Goal: Task Accomplishment & Management: Use online tool/utility

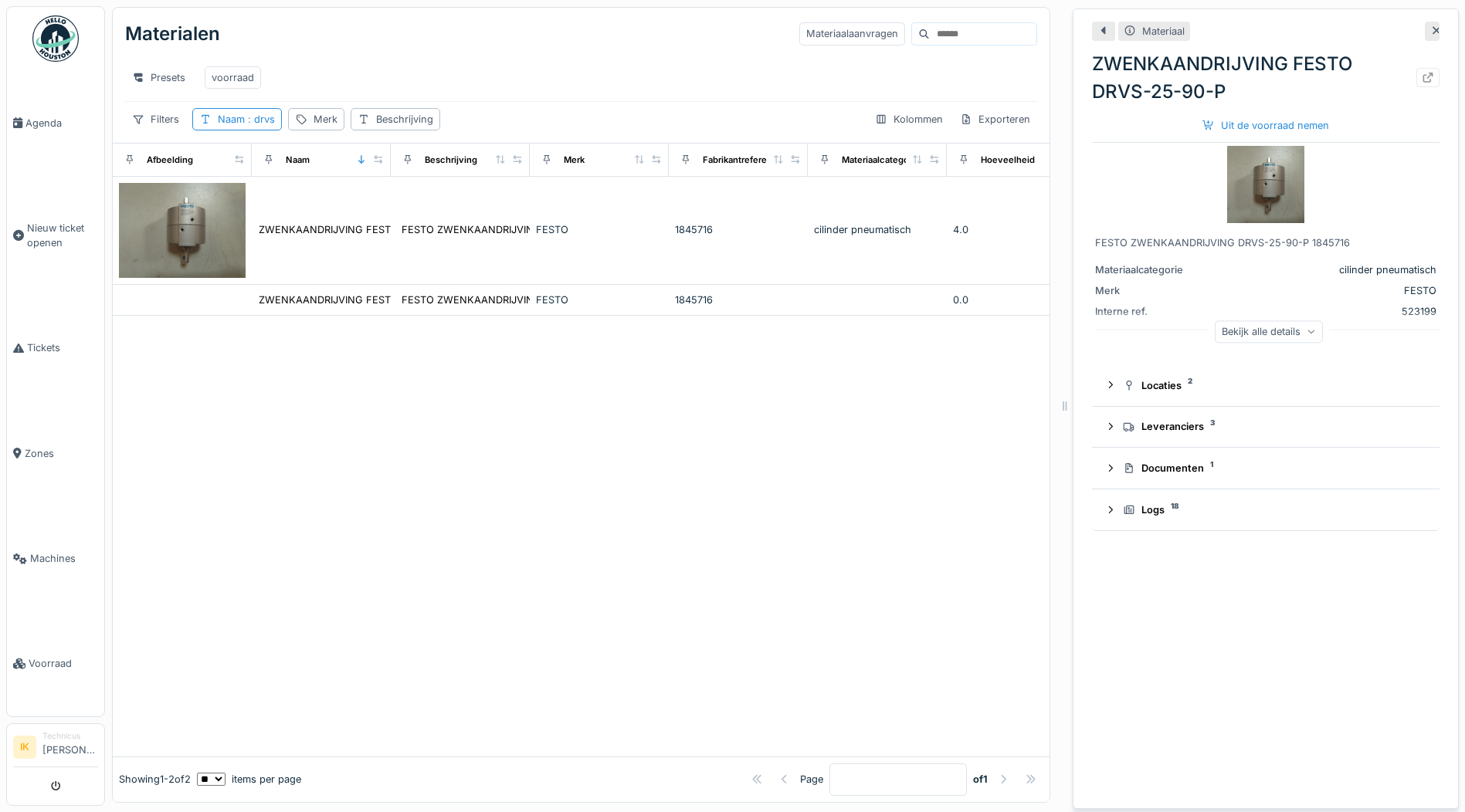
click at [252, 125] on span ": drvs" at bounding box center [259, 119] width 30 height 11
click at [343, 203] on icon at bounding box center [337, 205] width 12 height 10
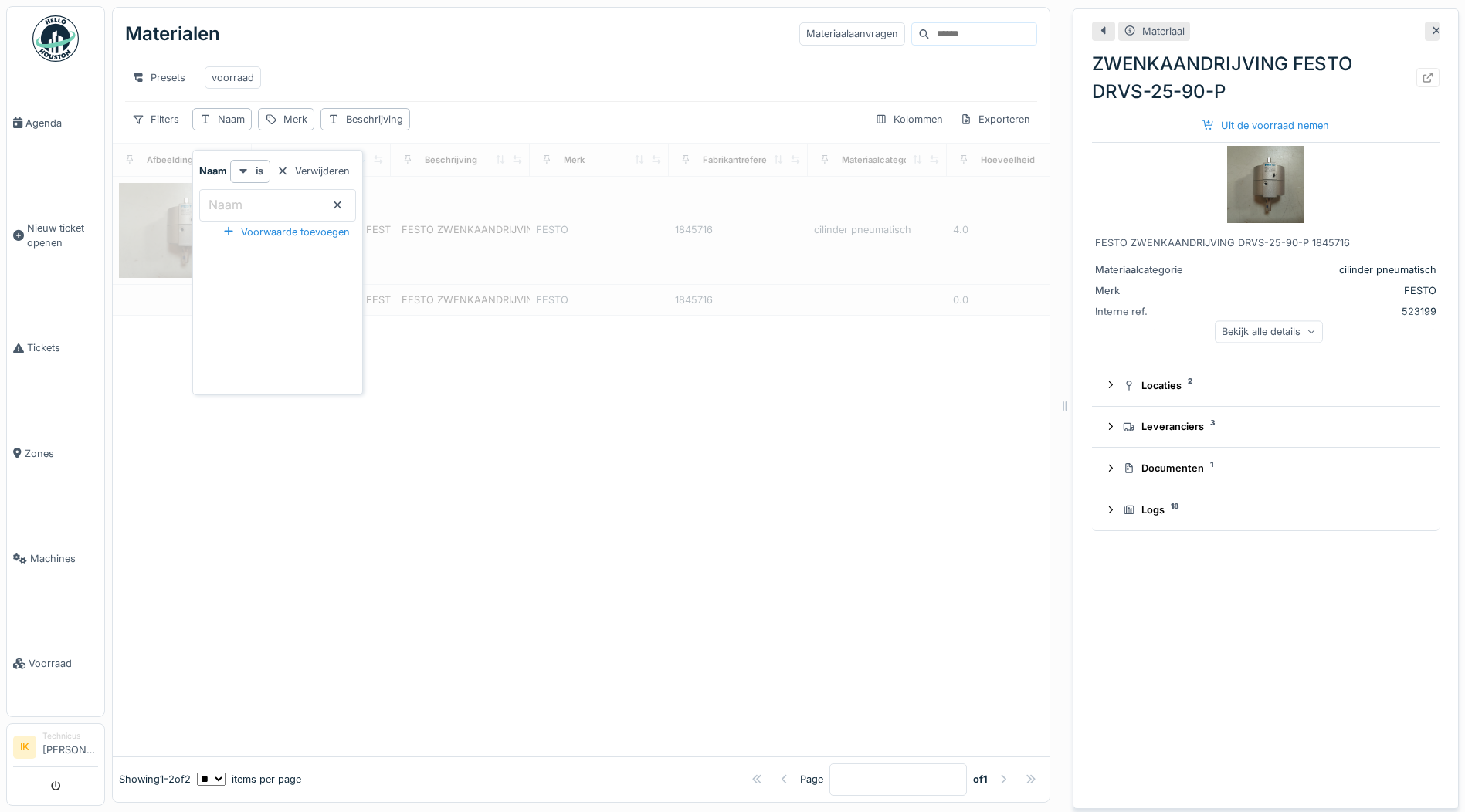
click at [283, 208] on input "Naam" at bounding box center [277, 205] width 157 height 32
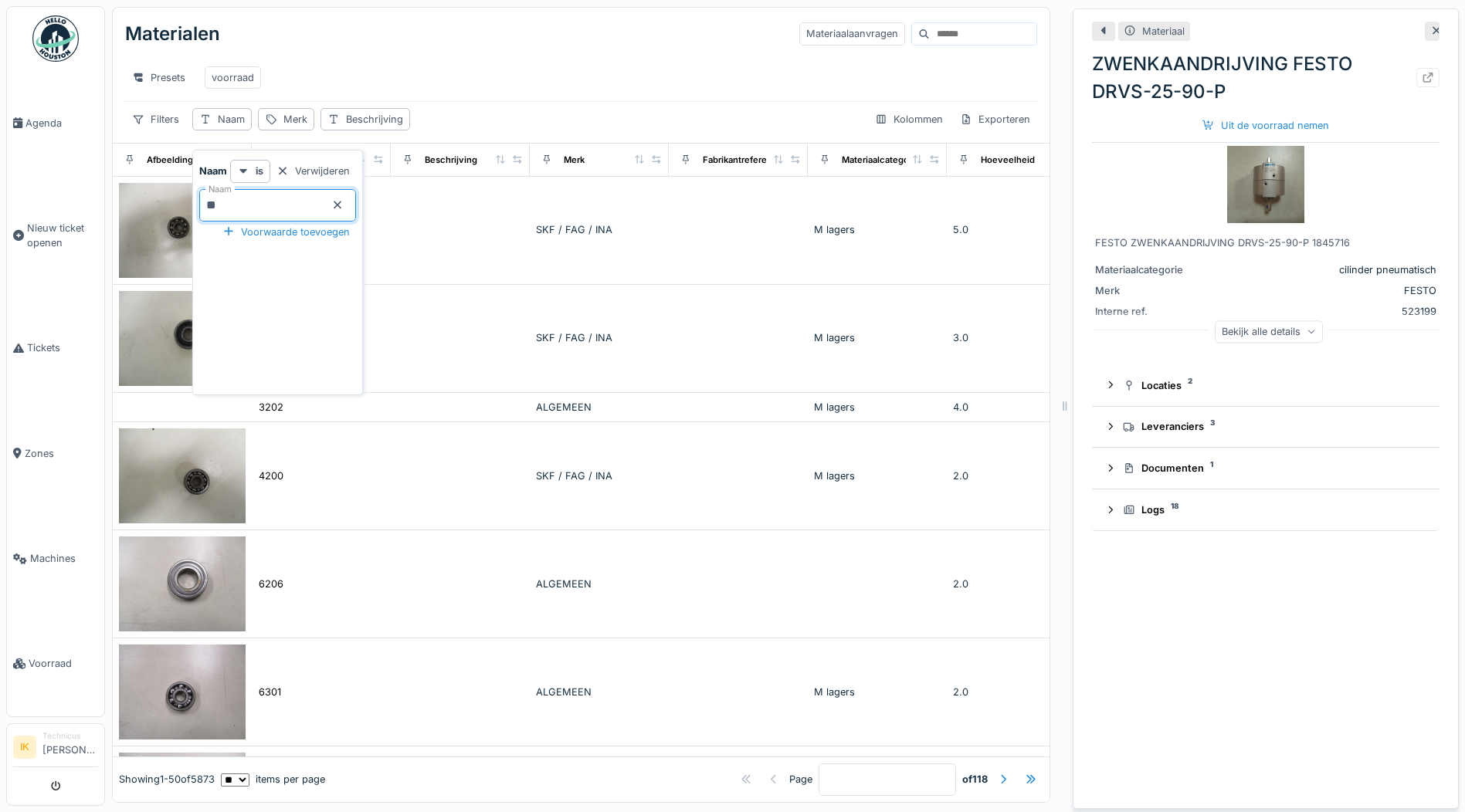
type input "***"
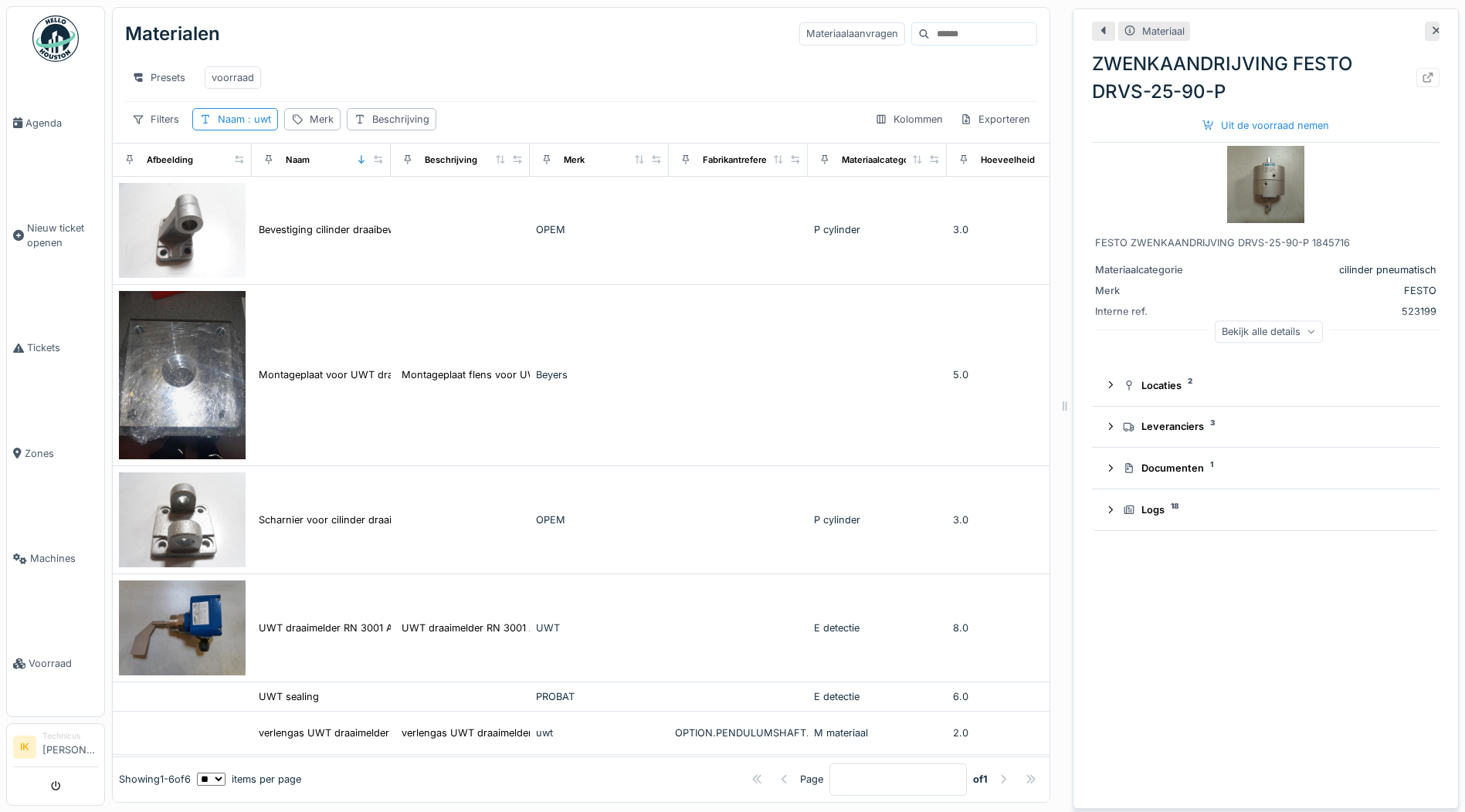
click at [499, 59] on div "Presets voorraad" at bounding box center [581, 77] width 912 height 47
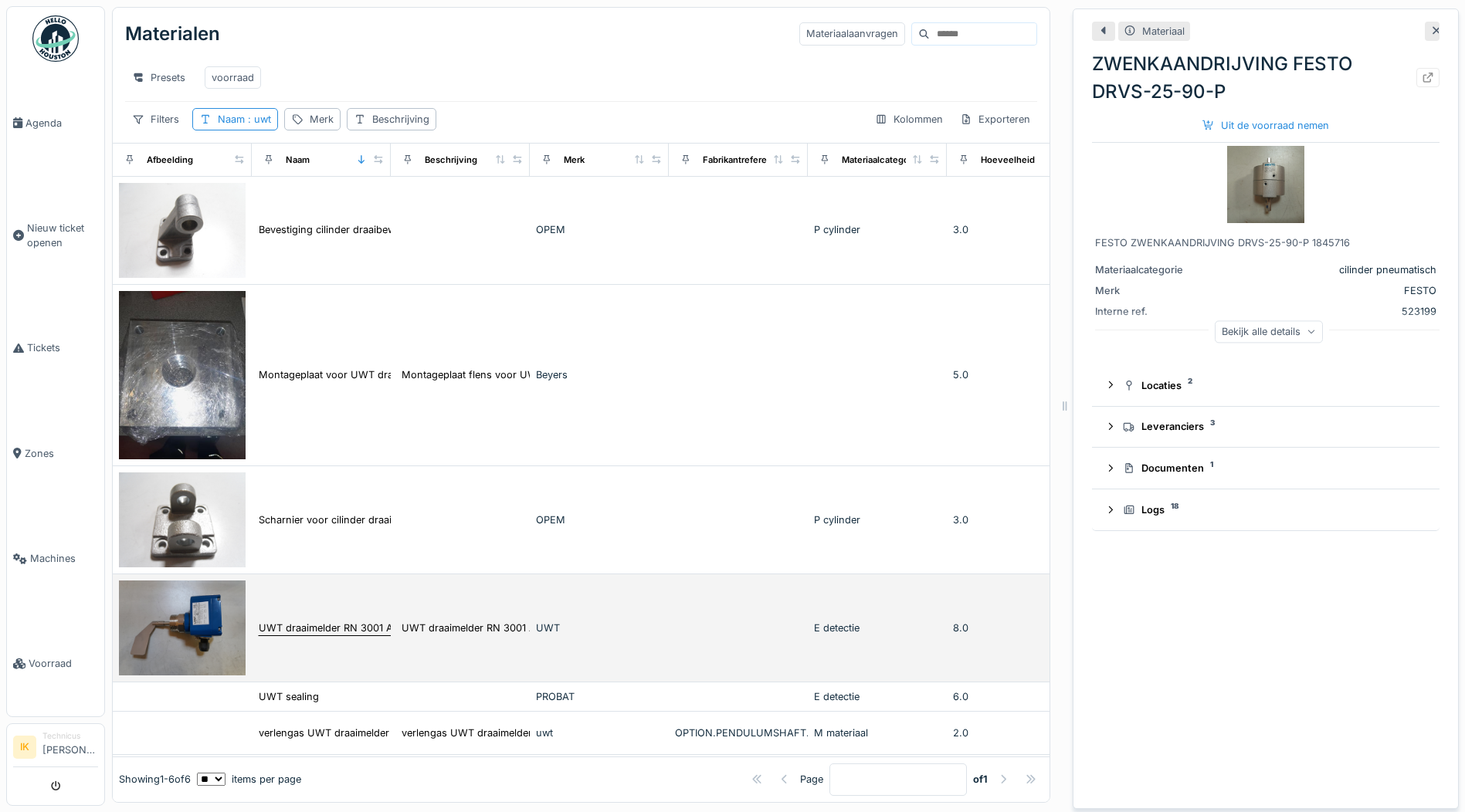
scroll to position [22, 0]
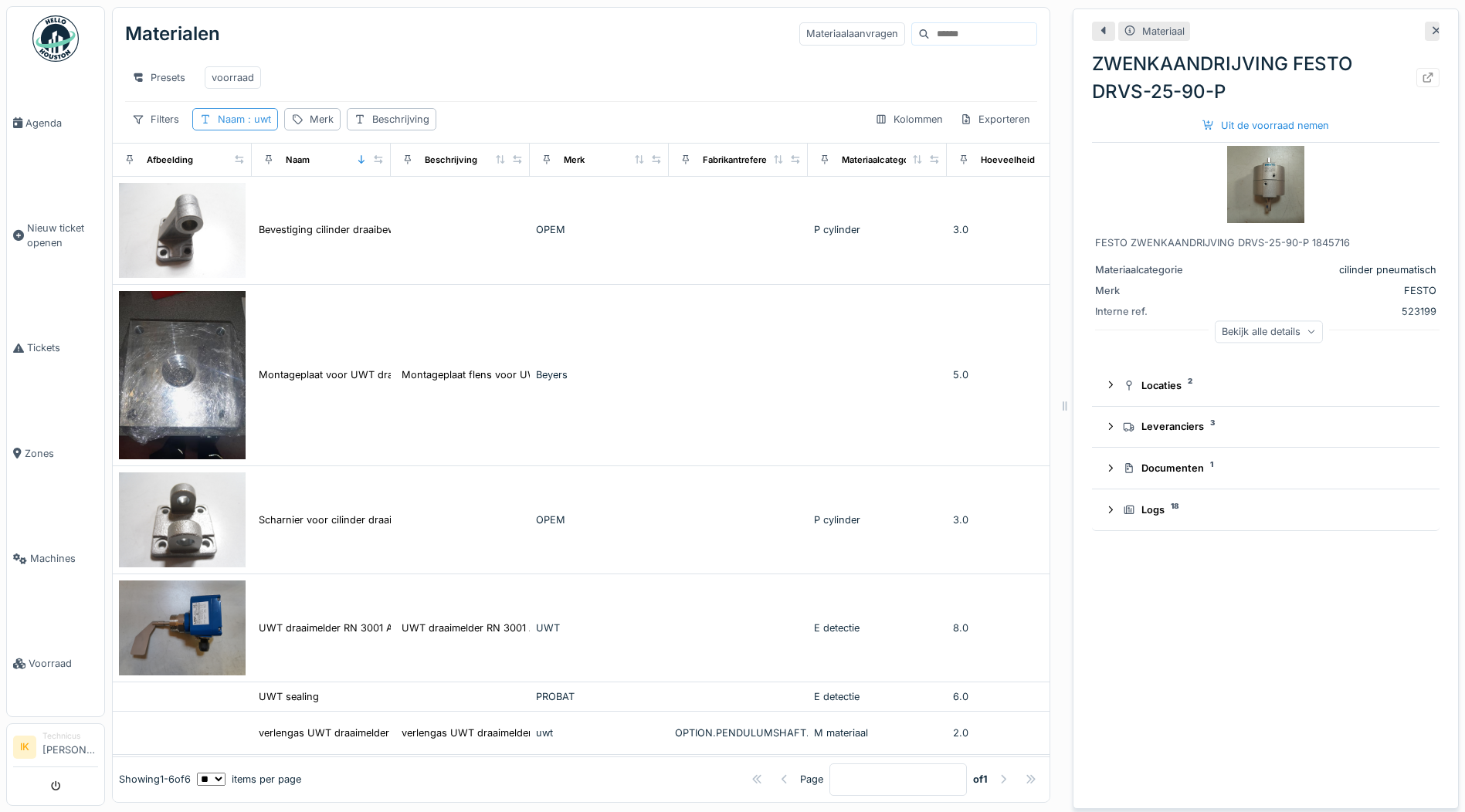
click at [229, 112] on div "Naam : uwt" at bounding box center [244, 119] width 53 height 14
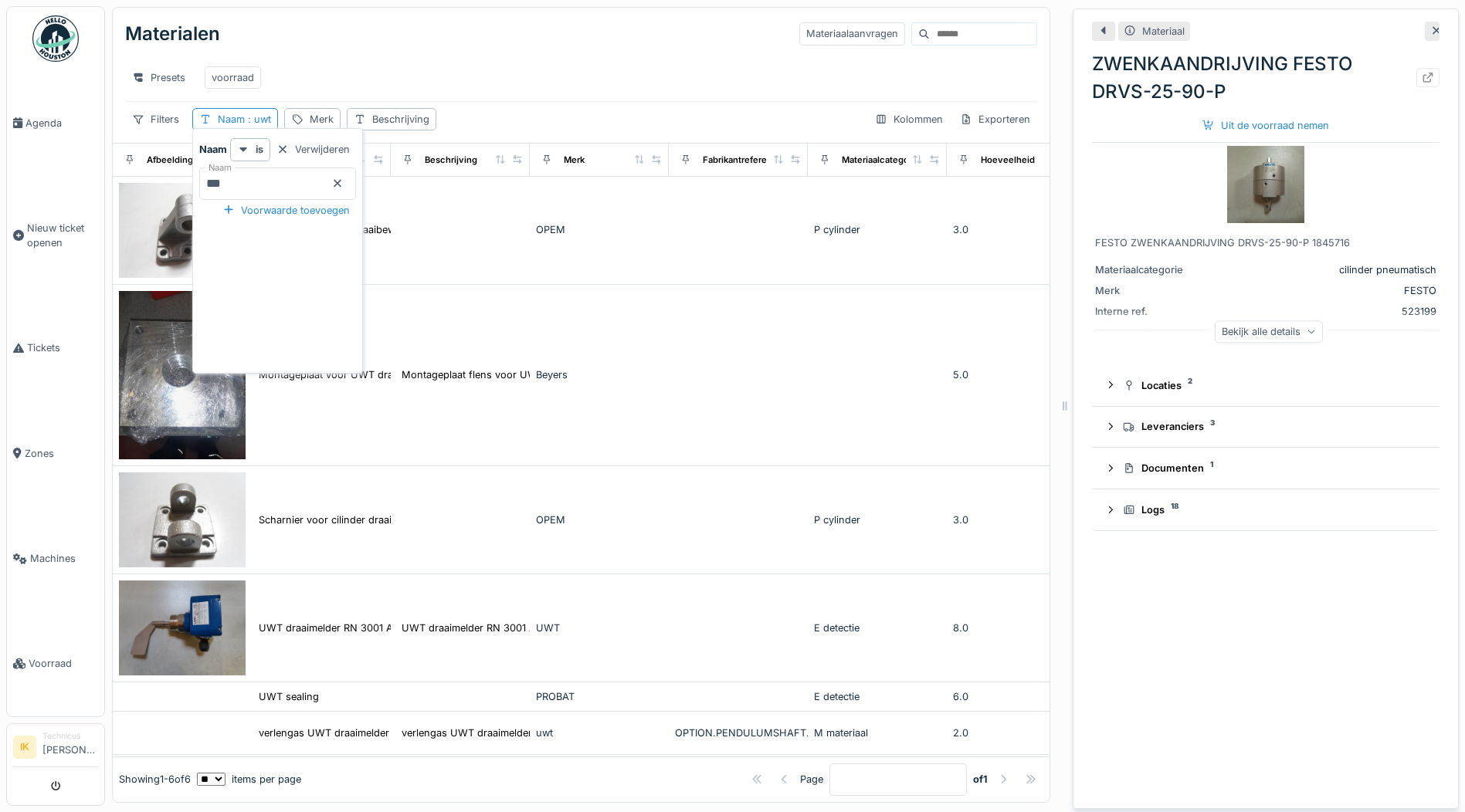
click at [342, 182] on icon at bounding box center [338, 183] width 8 height 8
click at [303, 187] on input "Naam" at bounding box center [277, 183] width 157 height 32
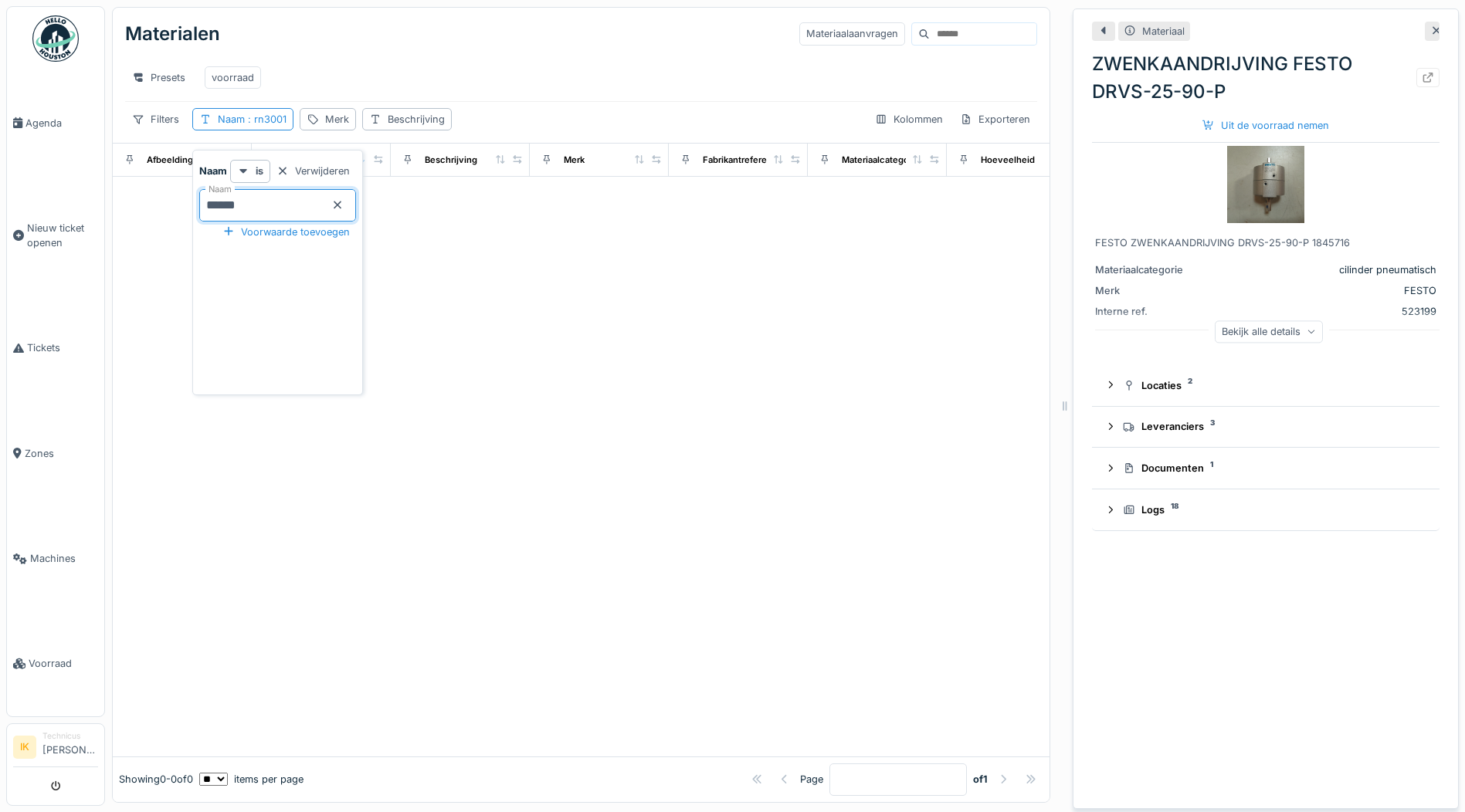
scroll to position [0, 0]
type input "*"
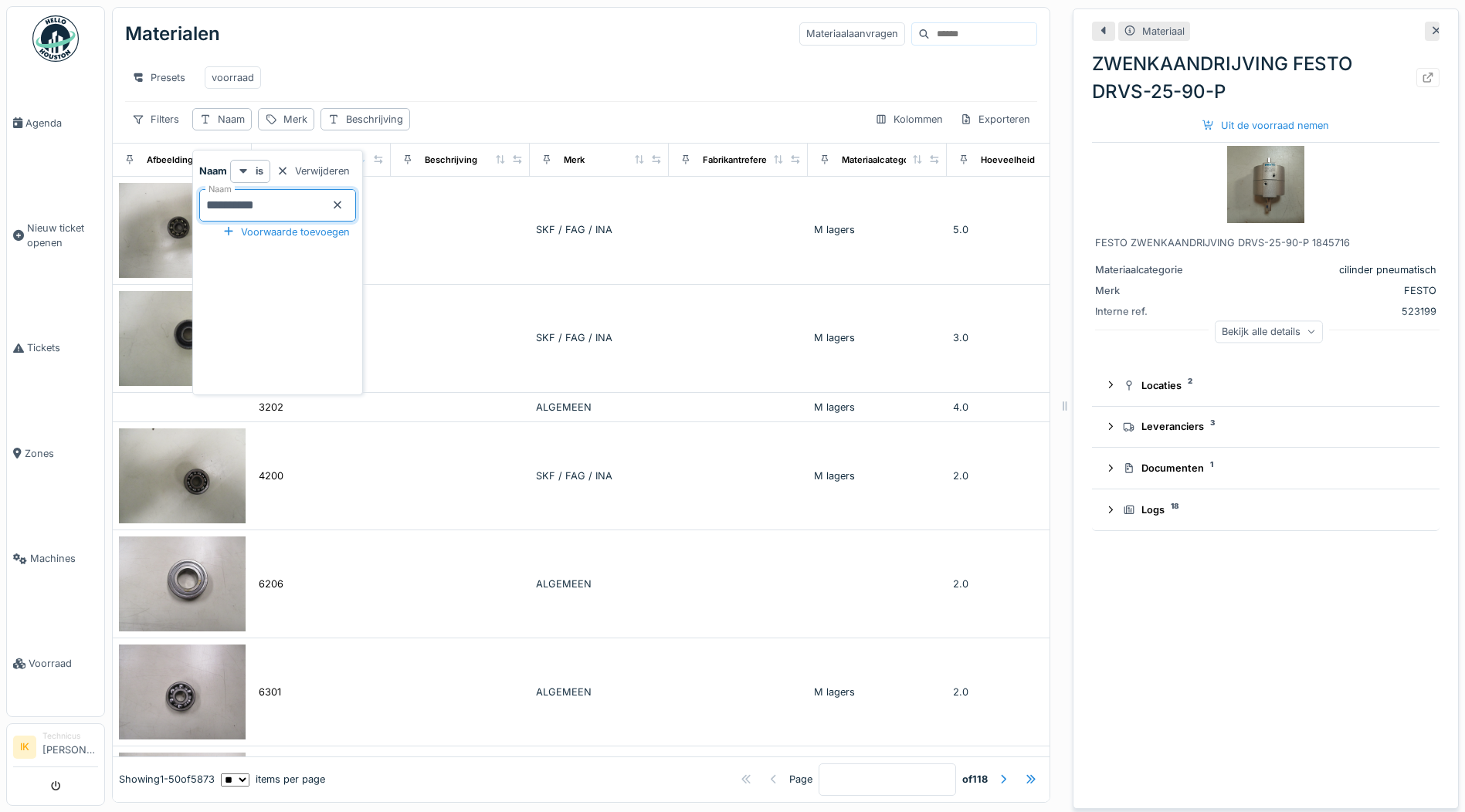
type input "**********"
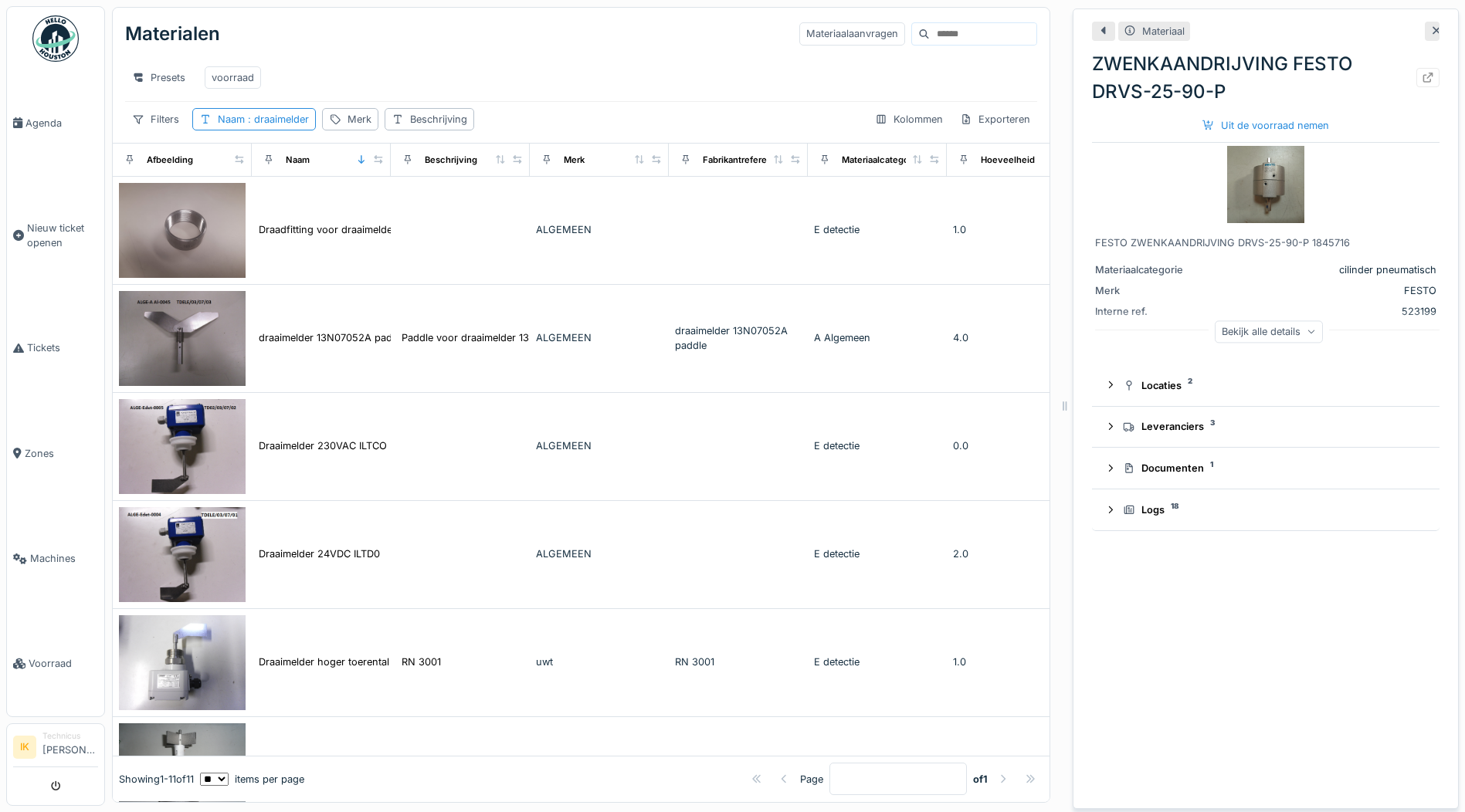
click at [384, 47] on div "Materialen Materiaalaanvragen" at bounding box center [581, 34] width 912 height 40
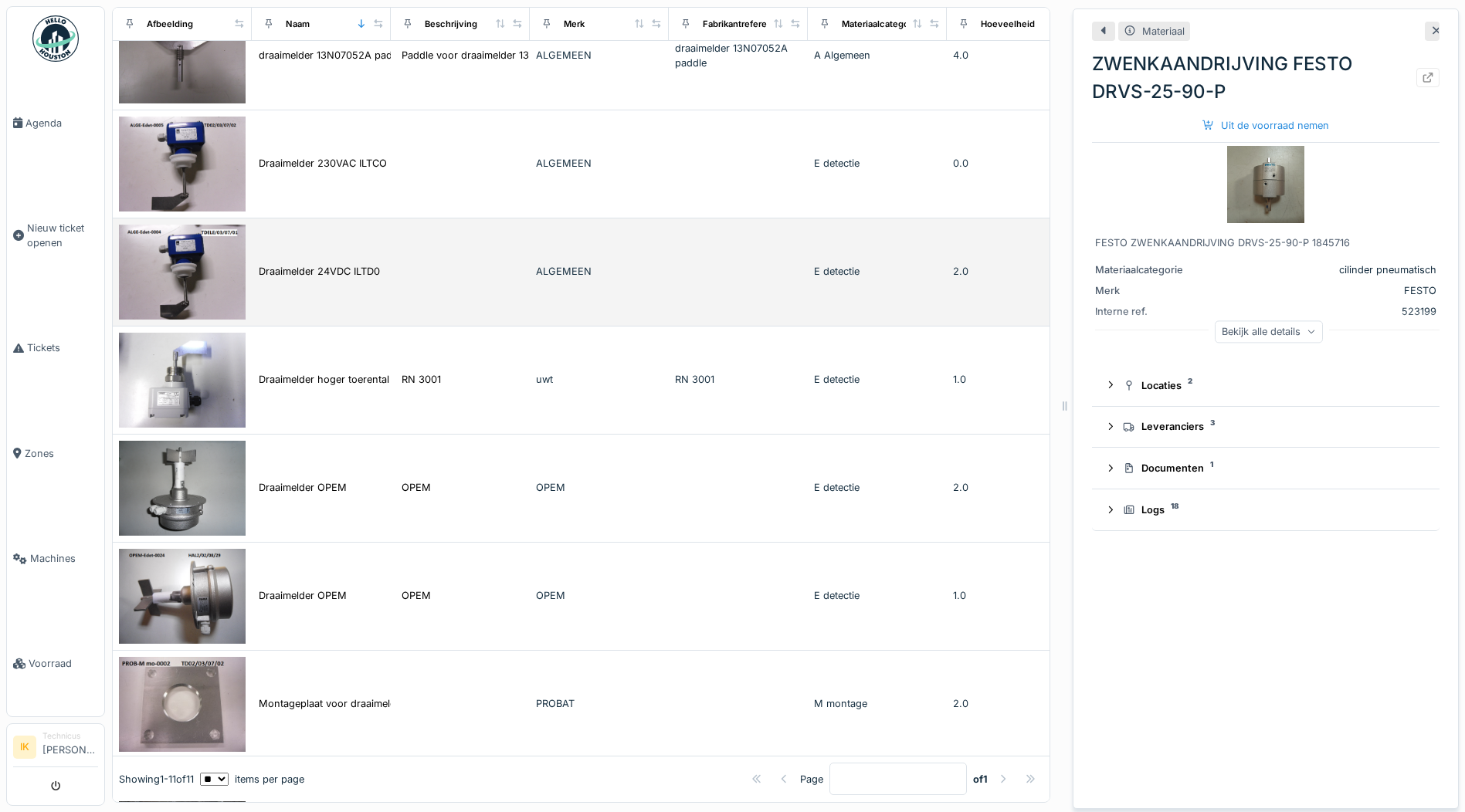
scroll to position [309, 0]
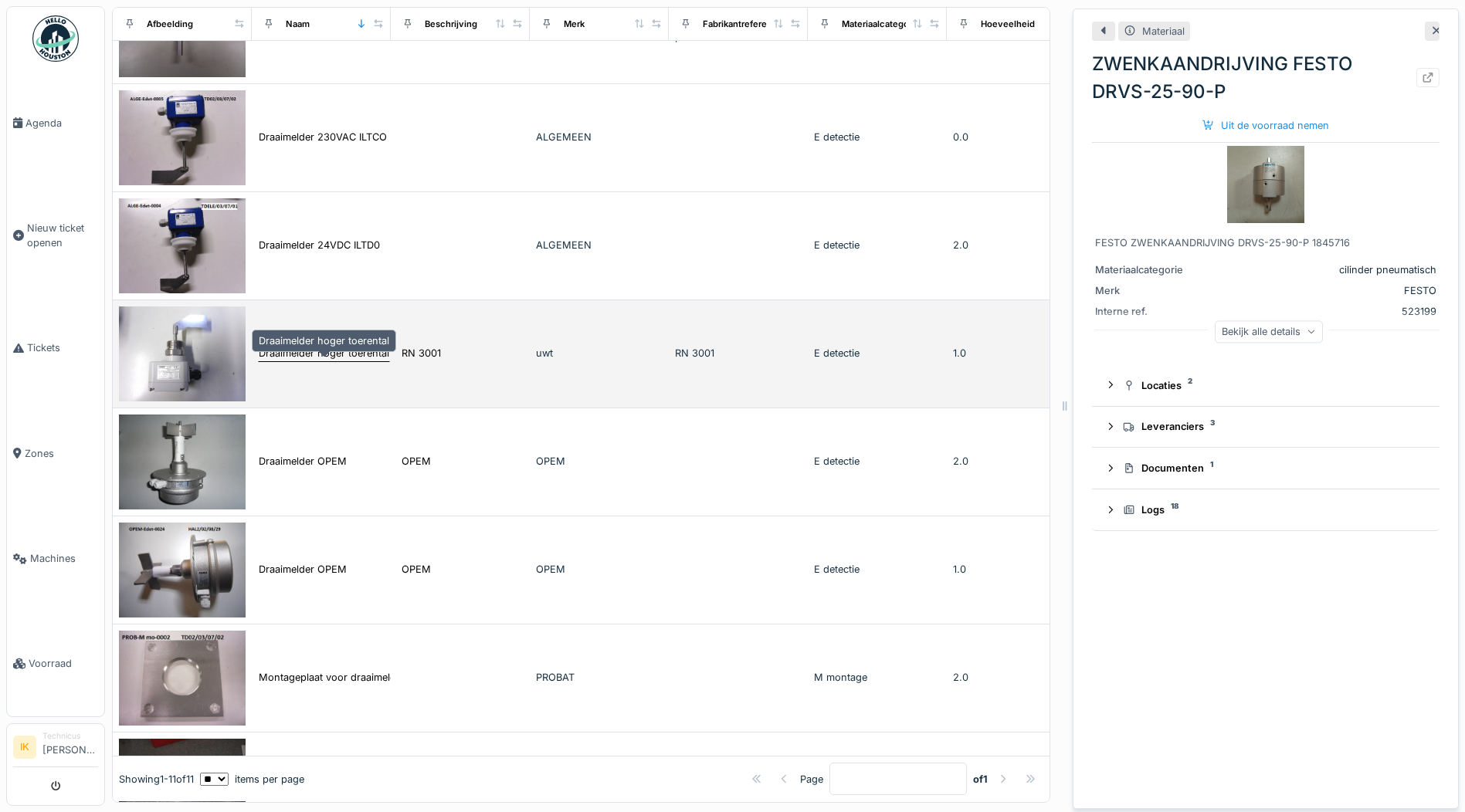
click at [317, 361] on div "Draaimelder hoger toerental" at bounding box center [324, 353] width 130 height 14
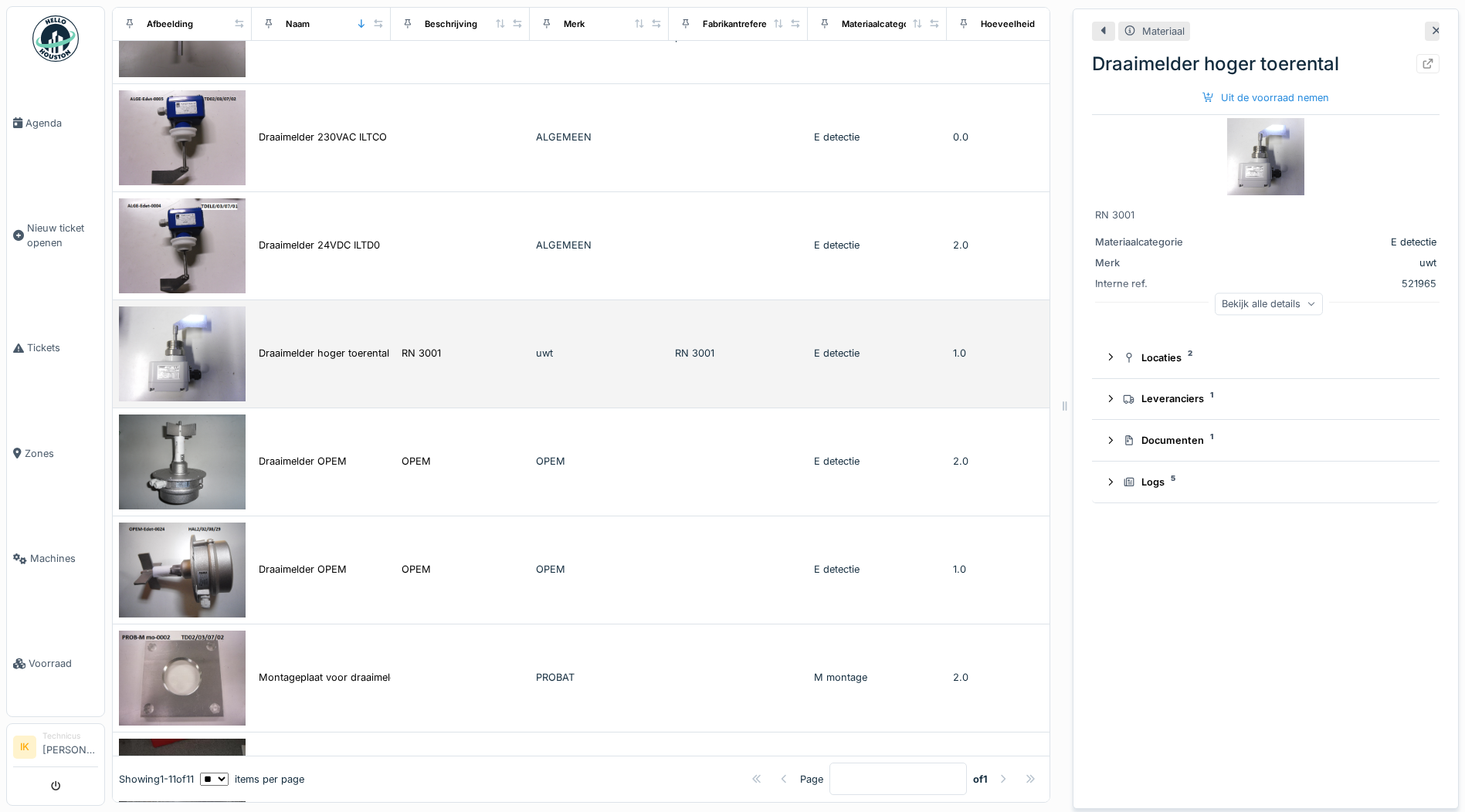
click at [191, 367] on img at bounding box center [183, 354] width 127 height 95
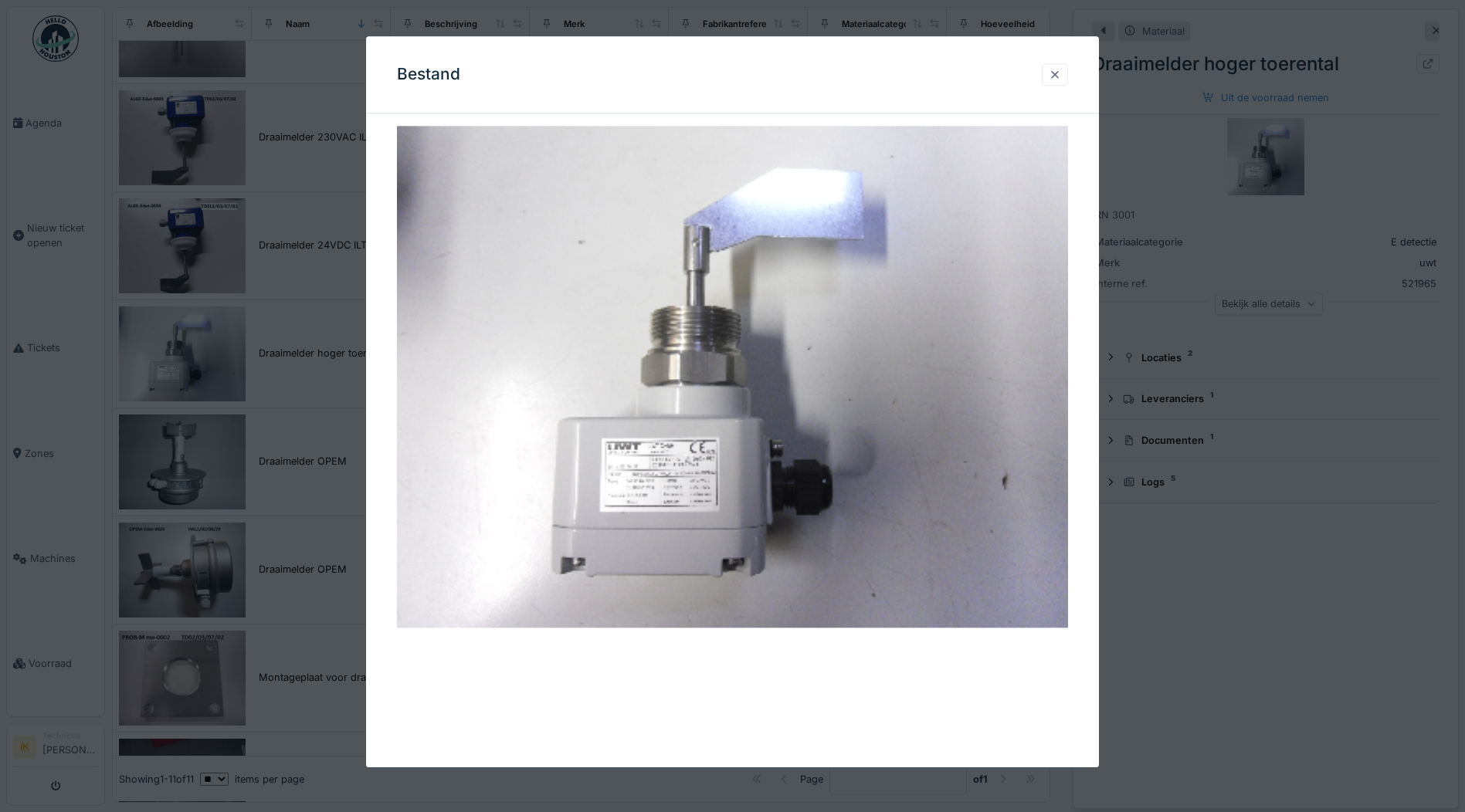
click at [1060, 78] on div at bounding box center [1054, 75] width 12 height 14
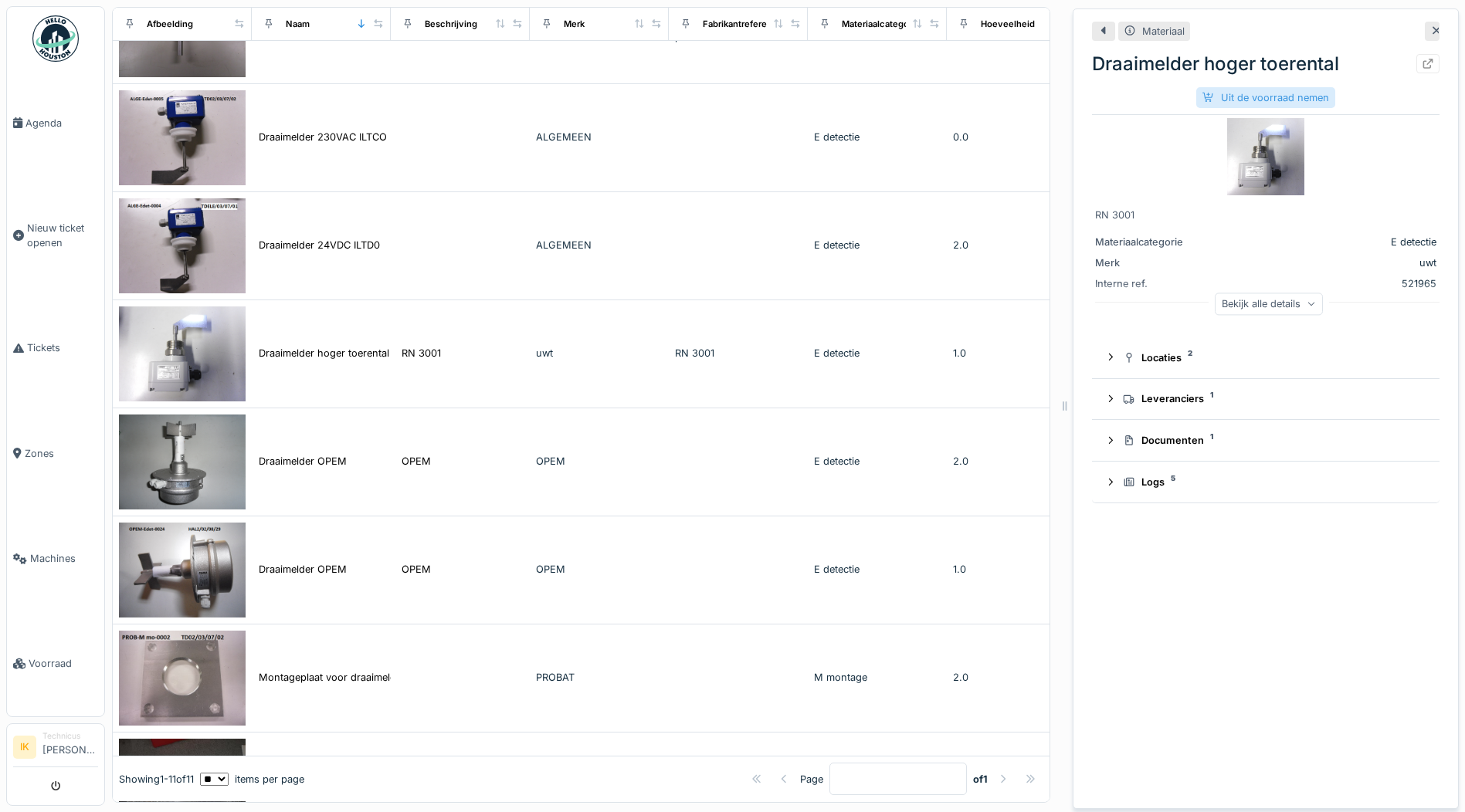
click at [1252, 98] on div "Uit de voorraad nemen" at bounding box center [1266, 98] width 139 height 21
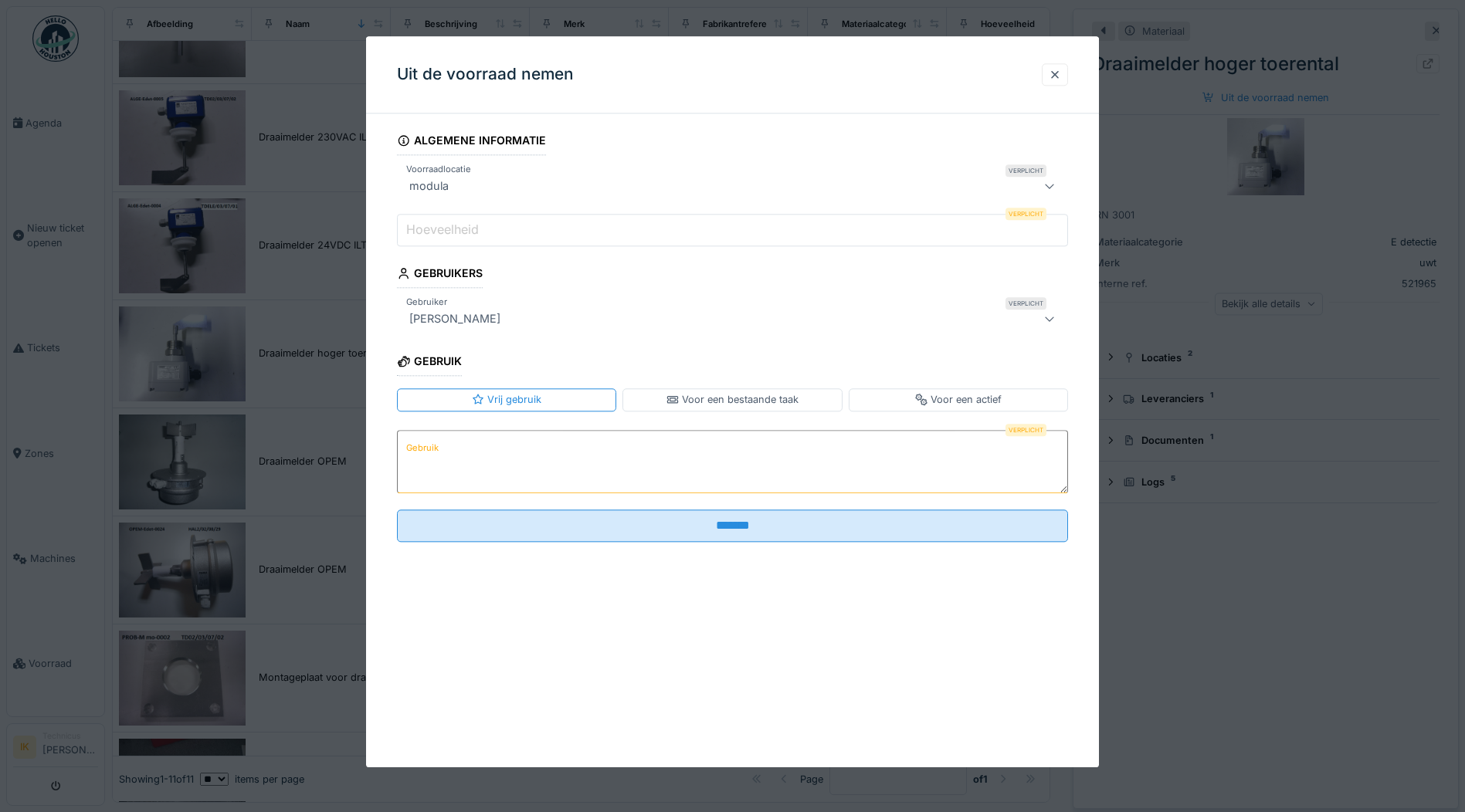
click at [448, 228] on label "Hoeveelheid" at bounding box center [442, 230] width 79 height 18
click at [448, 228] on input "Hoeveelheid" at bounding box center [732, 230] width 671 height 32
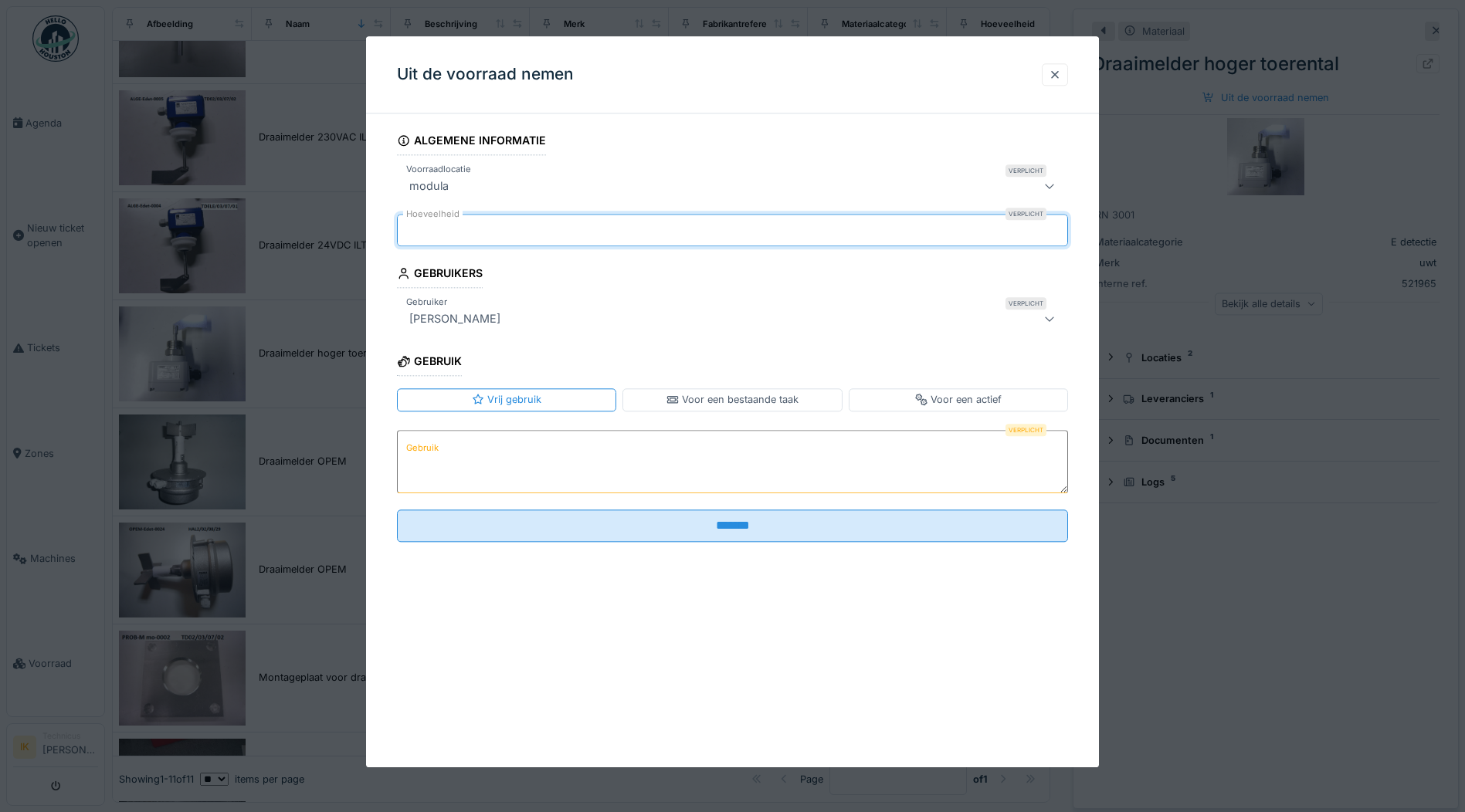
type input "*"
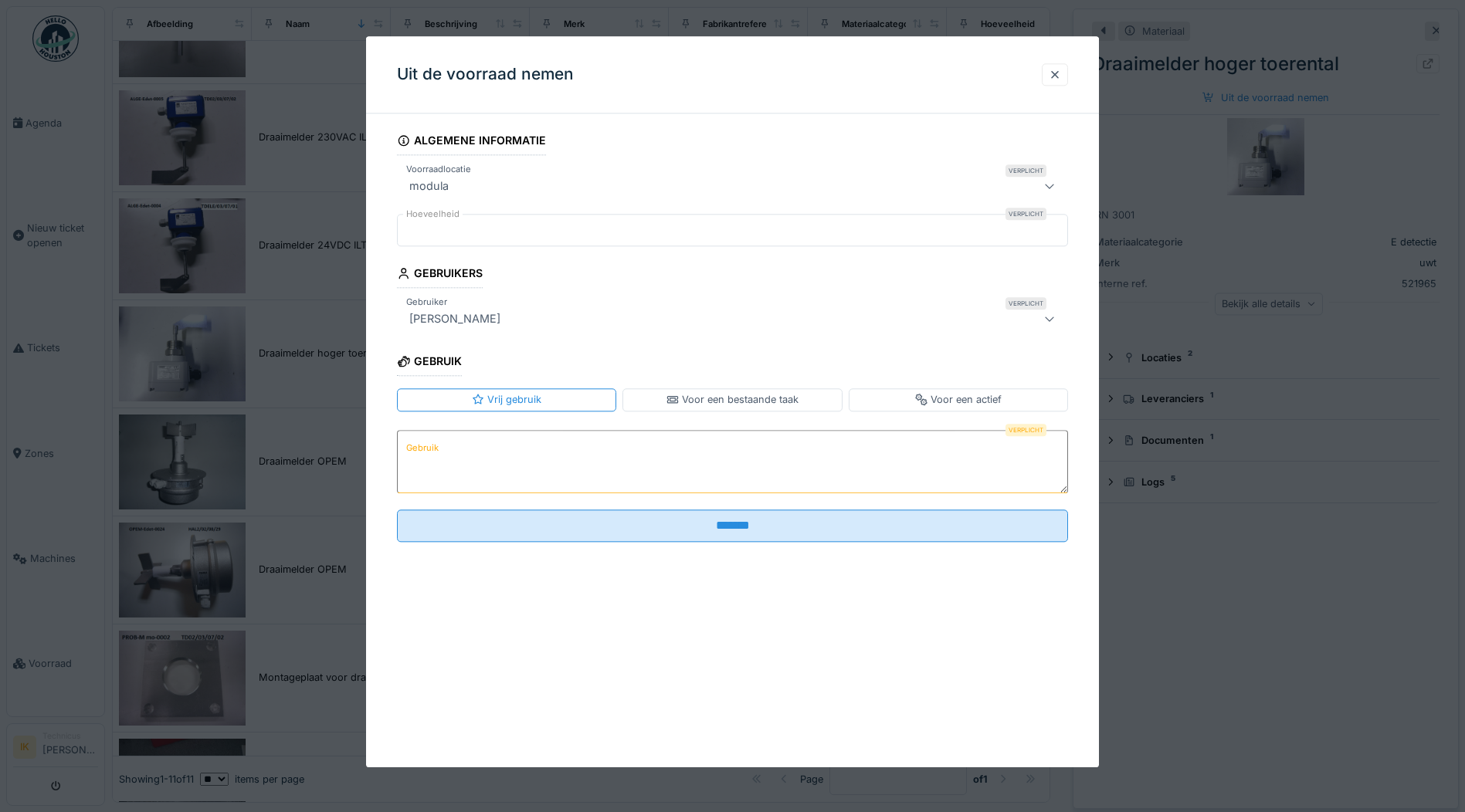
click at [433, 452] on label "Gebruik" at bounding box center [422, 449] width 39 height 19
click at [433, 452] on textarea "Gebruik" at bounding box center [732, 461] width 671 height 64
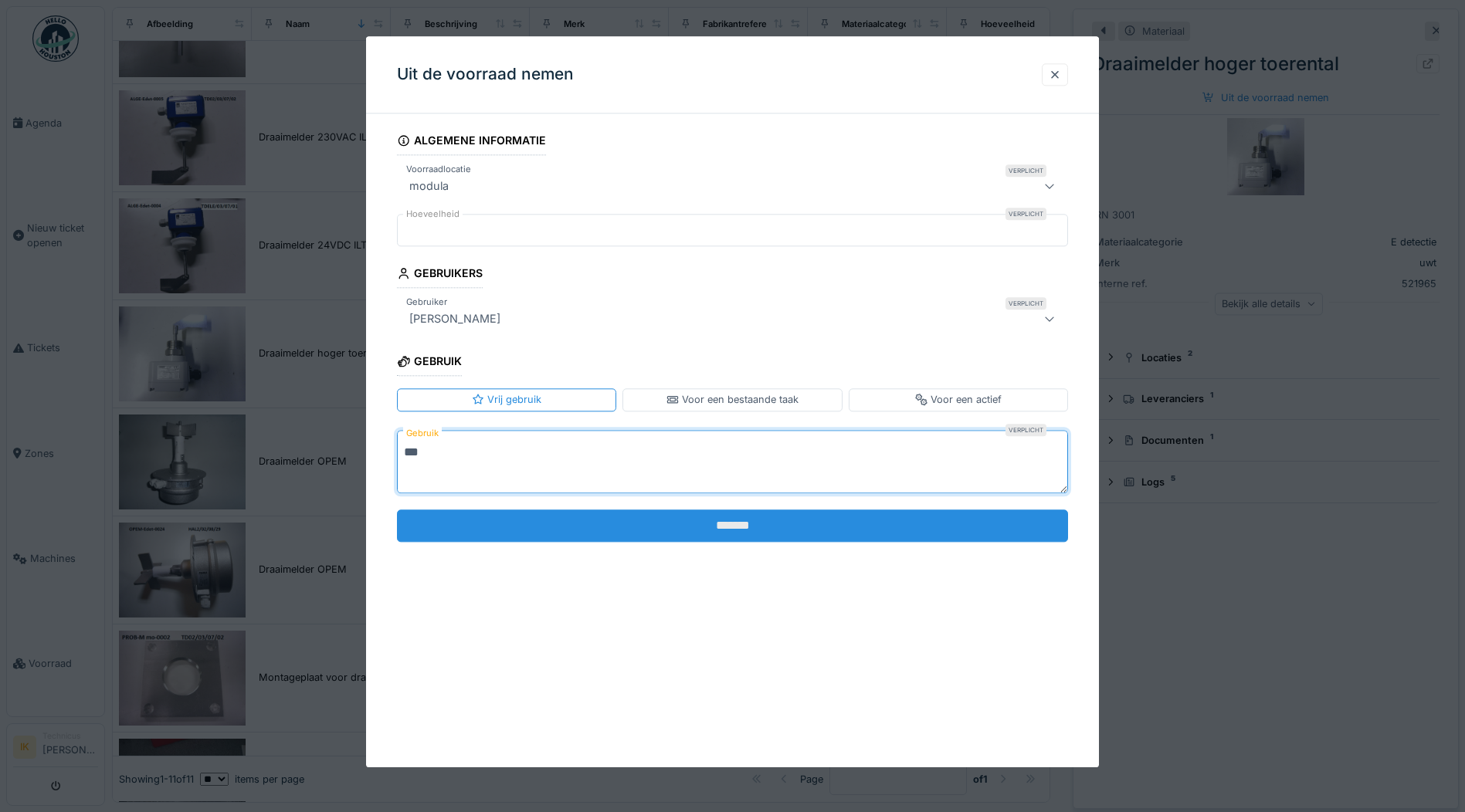
type textarea "***"
click at [724, 523] on input "*******" at bounding box center [732, 526] width 671 height 32
